Goal: Find specific page/section: Find specific page/section

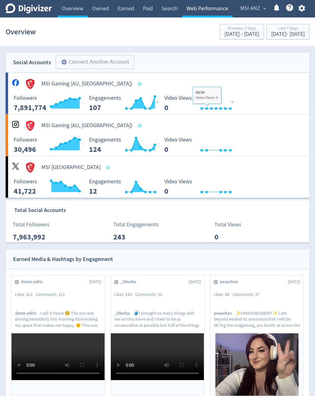
click at [209, 8] on link "Web Performance" at bounding box center [207, 8] width 50 height 17
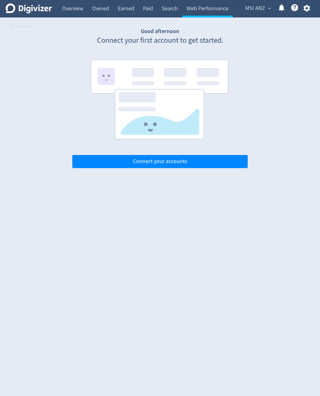
click at [251, 5] on span "MSI ANZ" at bounding box center [255, 8] width 20 height 10
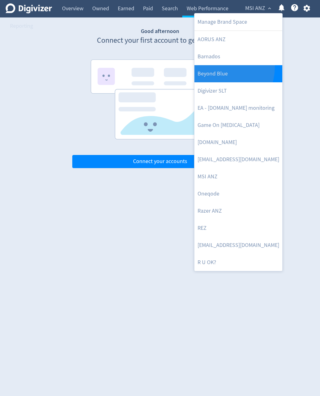
click at [220, 67] on link "Beyond Blue" at bounding box center [238, 73] width 88 height 17
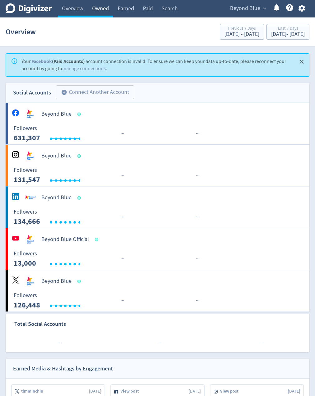
click at [103, 9] on link "Owned" at bounding box center [101, 8] width 26 height 17
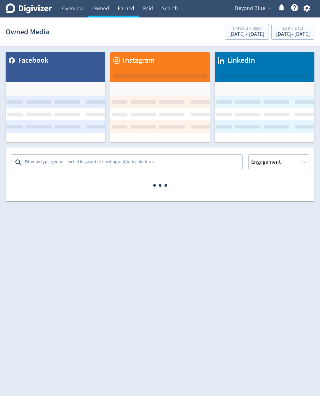
click at [128, 11] on link "Earned" at bounding box center [125, 8] width 25 height 17
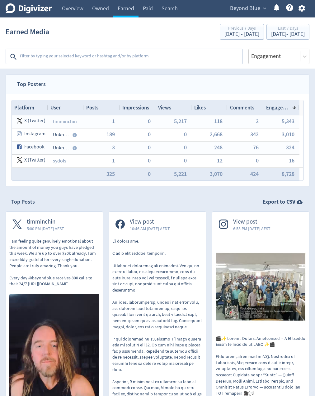
click at [89, 59] on textarea at bounding box center [130, 56] width 223 height 12
